Goal: Transaction & Acquisition: Purchase product/service

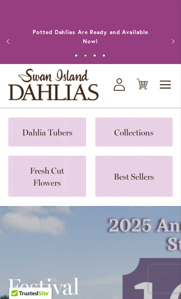
click at [63, 127] on link at bounding box center [47, 131] width 78 height 29
click at [178, 75] on div "Toggle Nav Shop All Shop Dahlia Tubers Collections Fresh Cut Dahlias Gardening …" at bounding box center [90, 86] width 181 height 44
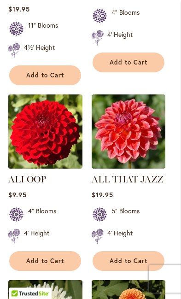
scroll to position [717, 0]
click at [59, 257] on span "Add to Cart" at bounding box center [45, 261] width 38 height 8
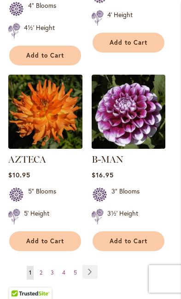
scroll to position [1798, 0]
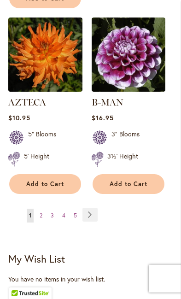
click at [93, 208] on link "Page Next" at bounding box center [89, 215] width 15 height 14
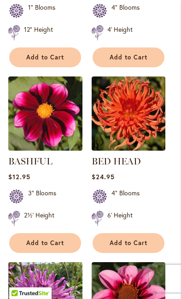
scroll to position [921, 0]
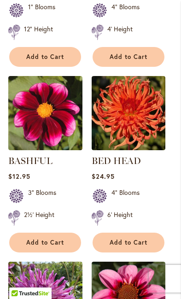
click at [68, 233] on button "Add to Cart" at bounding box center [45, 243] width 72 height 20
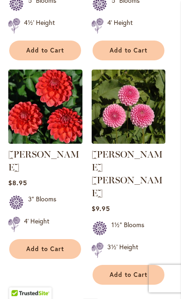
scroll to position [1695, 0]
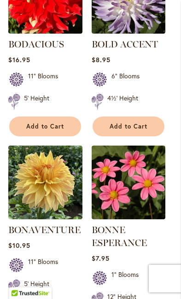
scroll to position [1429, 0]
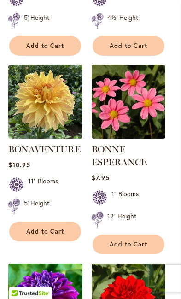
click at [135, 248] on span "Add to Cart" at bounding box center [129, 244] width 38 height 8
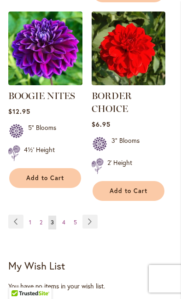
scroll to position [1774, 0]
click at [93, 228] on link "Page Next" at bounding box center [89, 222] width 15 height 14
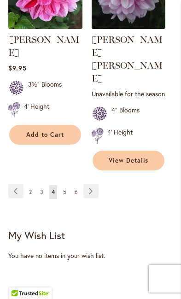
scroll to position [1810, 0]
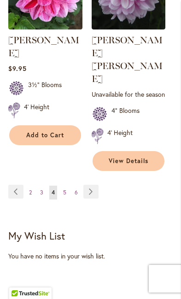
click at [91, 185] on link "Page Next" at bounding box center [90, 192] width 15 height 14
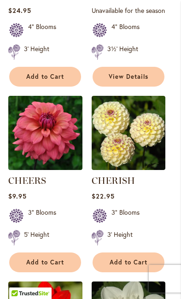
scroll to position [504, 0]
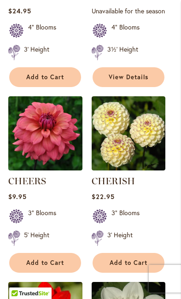
click at [71, 273] on button "Add to Cart" at bounding box center [45, 263] width 72 height 20
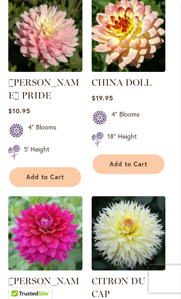
scroll to position [1196, 0]
click at [42, 177] on button "Add to Cart" at bounding box center [45, 177] width 72 height 20
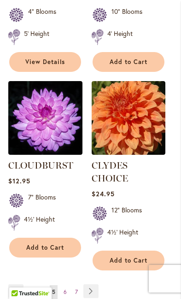
scroll to position [1751, 0]
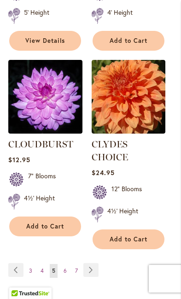
click at [95, 263] on link "Page Next" at bounding box center [90, 270] width 15 height 14
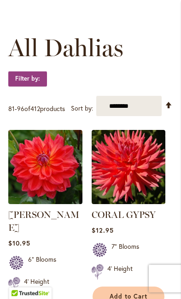
scroll to position [285, 0]
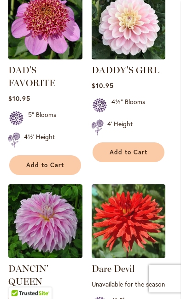
scroll to position [1665, 0]
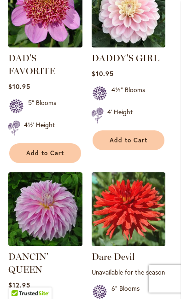
click at [146, 140] on span "Add to Cart" at bounding box center [129, 140] width 38 height 8
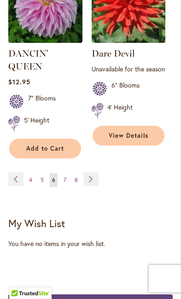
scroll to position [1868, 0]
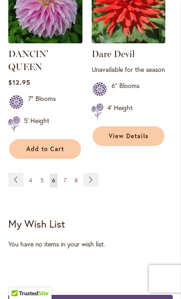
click at [34, 153] on button "Add to Cart" at bounding box center [45, 149] width 72 height 20
click at [95, 178] on link "Page Next" at bounding box center [90, 180] width 15 height 14
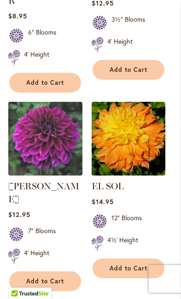
scroll to position [1728, 0]
